Goal: Information Seeking & Learning: Learn about a topic

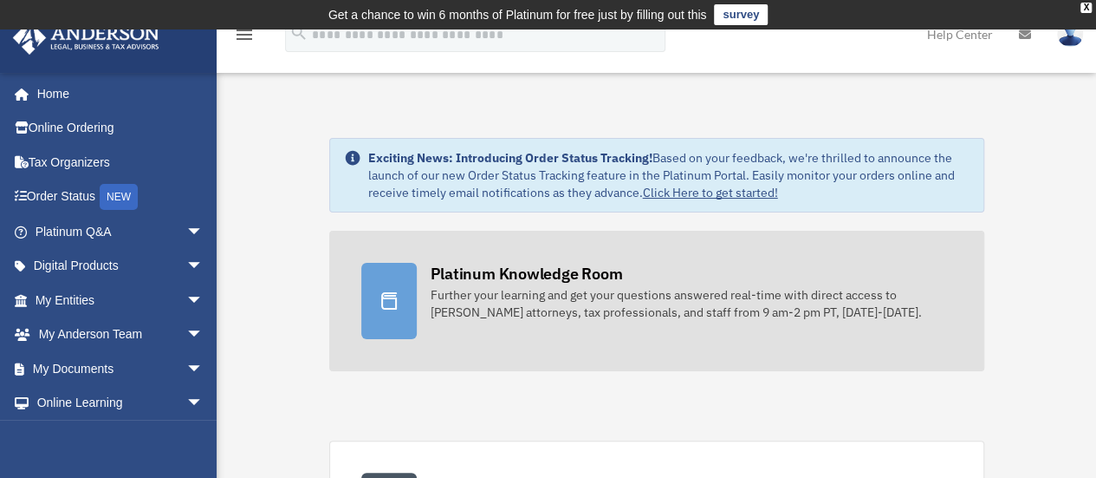
click at [616, 295] on div "Further your learning and get your questions answered real-time with direct acc…" at bounding box center [692, 303] width 522 height 35
click at [624, 279] on div "Platinum Knowledge Room Further your learning and get your questions answered r…" at bounding box center [692, 292] width 522 height 58
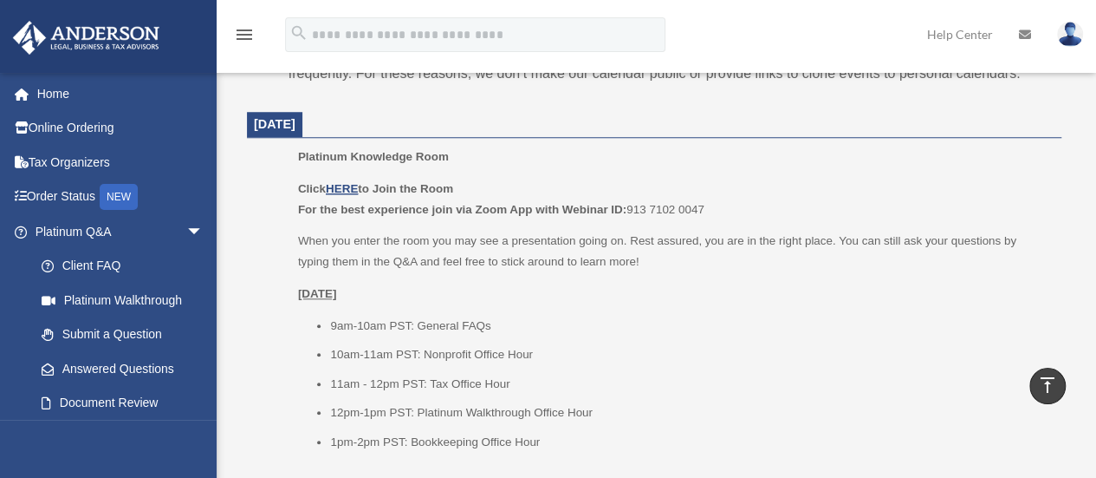
scroll to position [697, 0]
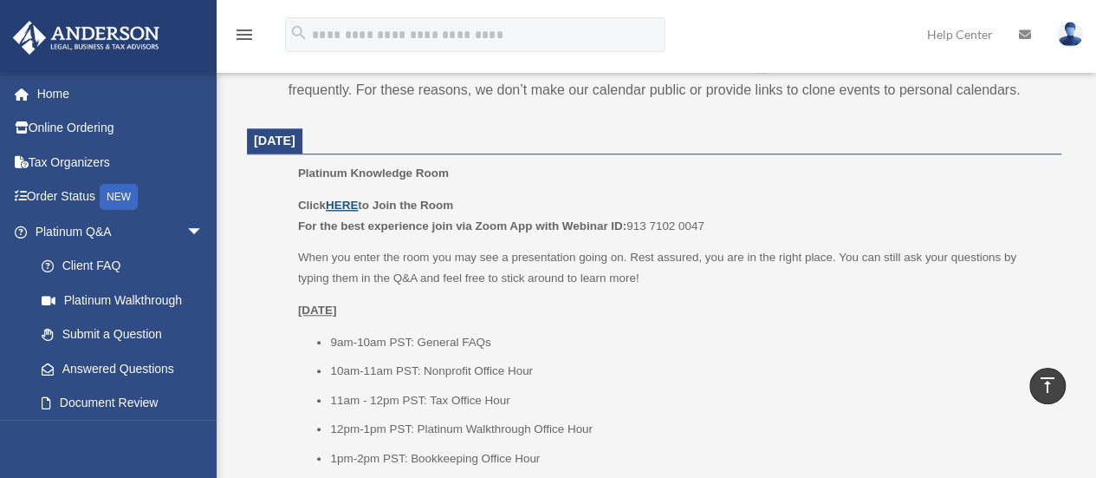
click at [344, 199] on u "HERE" at bounding box center [342, 204] width 32 height 13
click at [710, 315] on p "Thursday, August 28" at bounding box center [673, 310] width 751 height 21
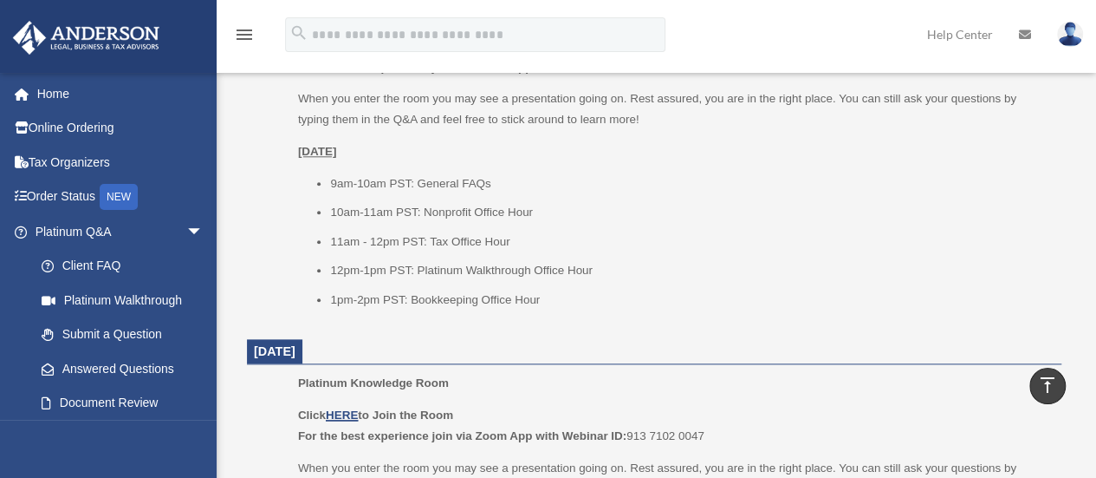
scroll to position [870, 0]
